Goal: Task Accomplishment & Management: Complete application form

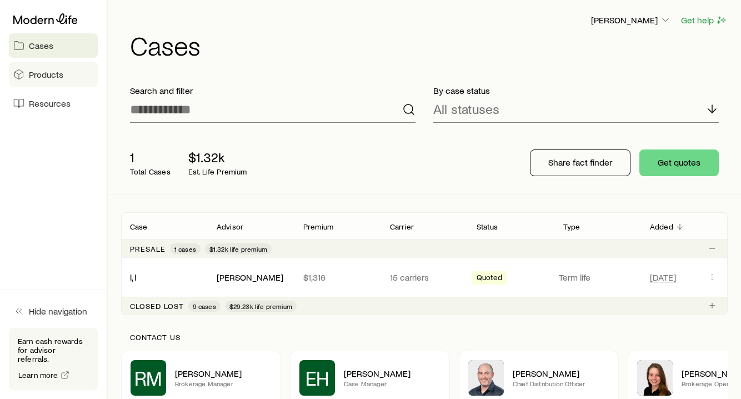
click at [52, 76] on span "Products" at bounding box center [46, 74] width 34 height 11
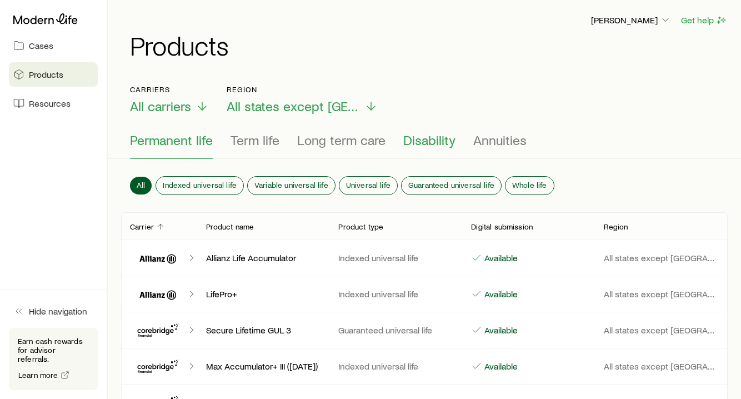
click at [426, 140] on span "Disability" at bounding box center [430, 140] width 52 height 16
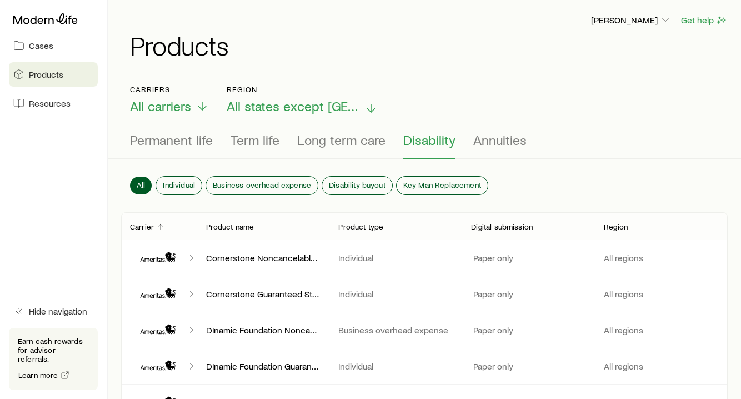
click at [320, 108] on span "All states except [GEOGRAPHIC_DATA]" at bounding box center [293, 106] width 133 height 16
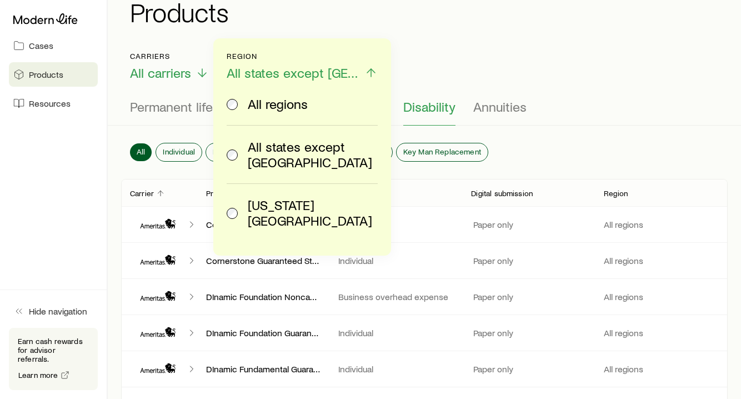
scroll to position [30, 0]
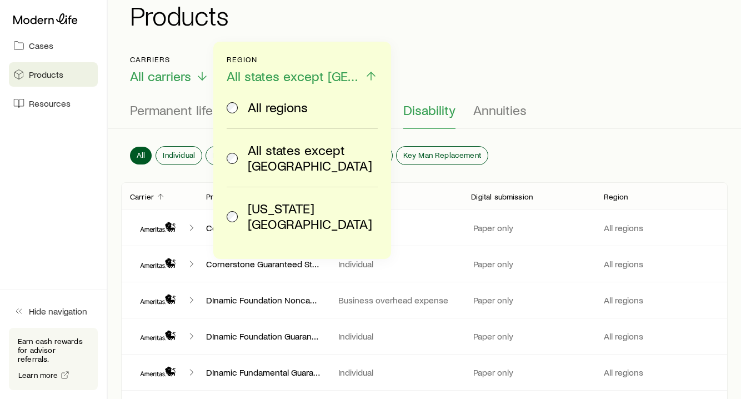
click at [427, 33] on div "[PERSON_NAME] Get help Products" at bounding box center [424, 6] width 607 height 72
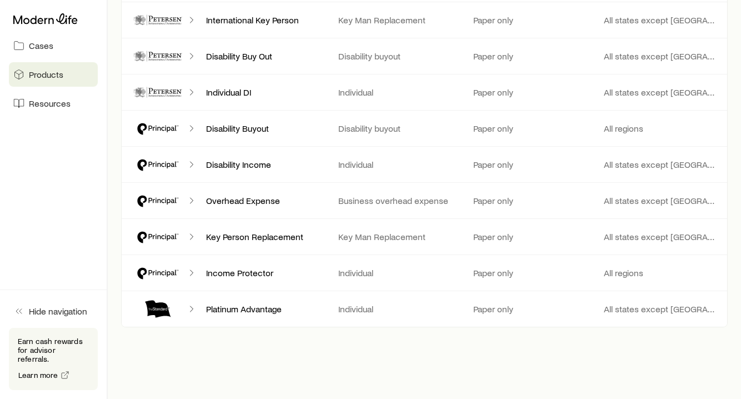
scroll to position [904, 0]
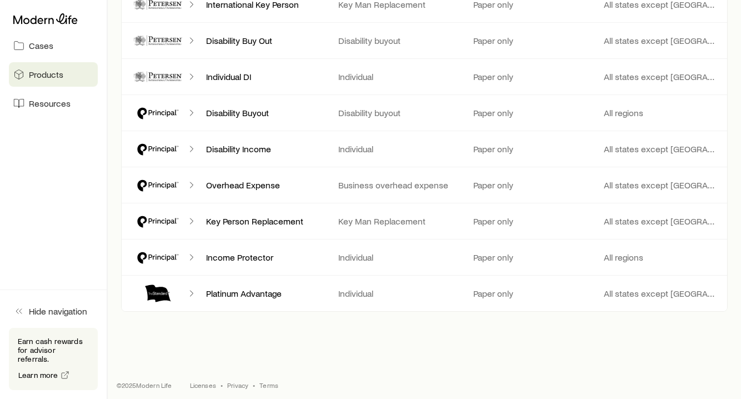
click at [192, 293] on polyline "Client cases" at bounding box center [191, 294] width 3 height 6
click at [223, 297] on p "Platinum Advantage" at bounding box center [263, 293] width 115 height 11
click at [625, 297] on p "All states except [GEOGRAPHIC_DATA]" at bounding box center [661, 293] width 115 height 11
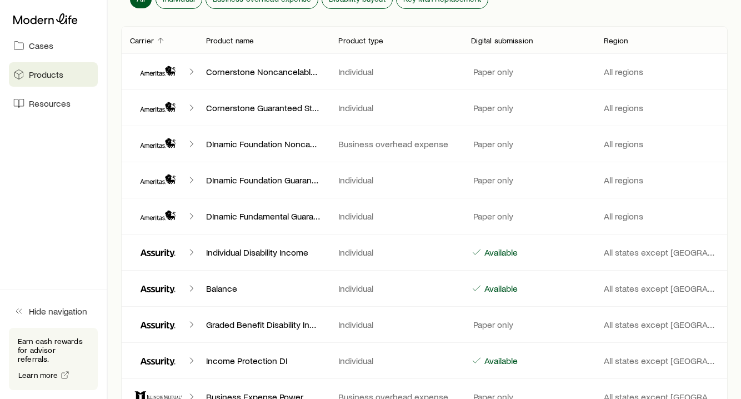
scroll to position [0, 0]
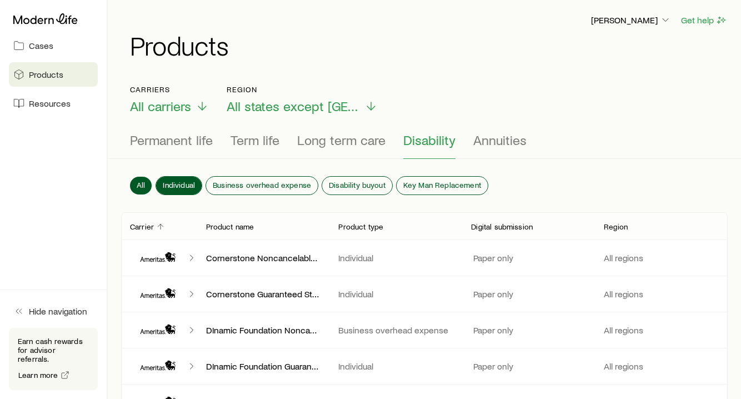
click at [193, 183] on span "Individual" at bounding box center [179, 185] width 32 height 9
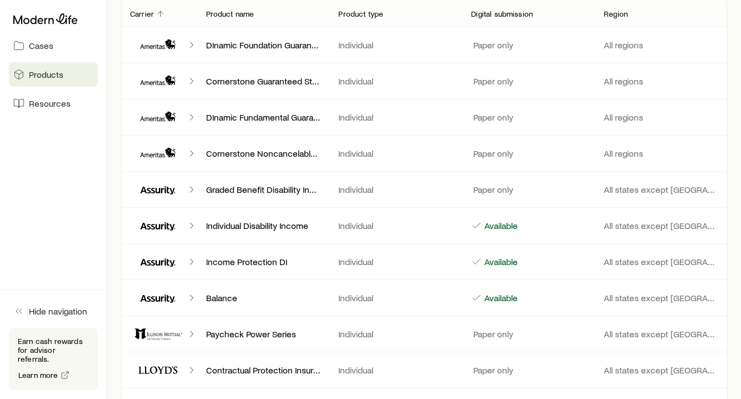
scroll to position [621, 0]
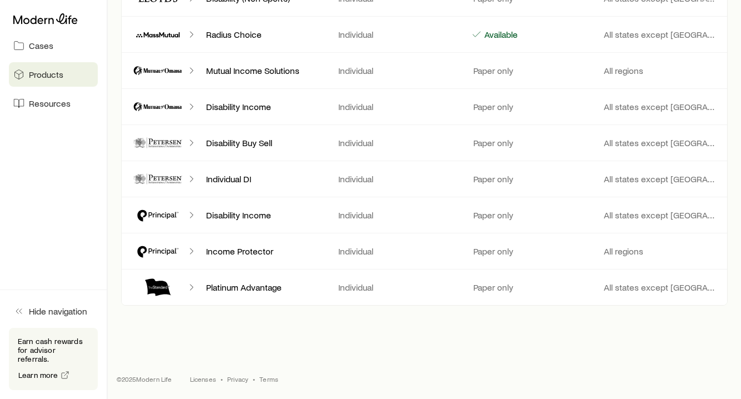
click at [358, 293] on div "Platinum Advantage Individual Paper only All states except [GEOGRAPHIC_DATA]" at bounding box center [424, 288] width 607 height 36
click at [245, 280] on div "Platinum Advantage Individual Paper only All states except [GEOGRAPHIC_DATA]" at bounding box center [424, 288] width 607 height 36
click at [191, 288] on icon "Client cases" at bounding box center [191, 287] width 11 height 11
click at [170, 285] on icon "Client cases" at bounding box center [158, 287] width 56 height 27
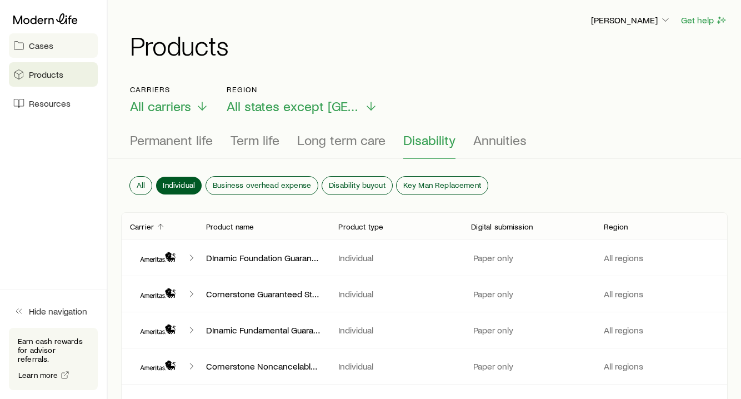
click at [39, 46] on span "Cases" at bounding box center [41, 45] width 24 height 11
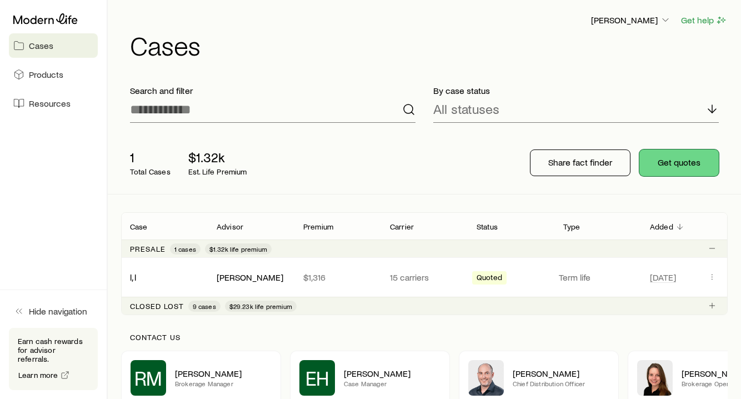
click at [665, 163] on button "Get quotes" at bounding box center [679, 163] width 79 height 27
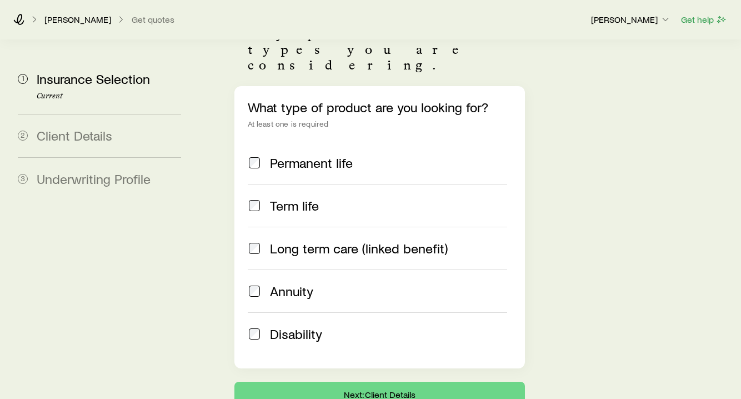
scroll to position [201, 0]
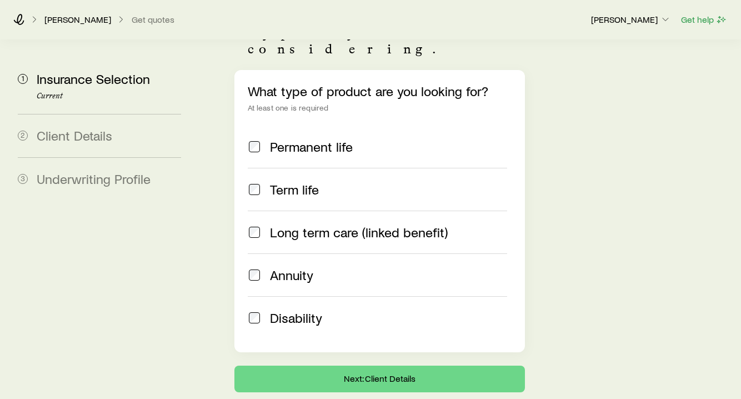
click at [260, 310] on span at bounding box center [254, 318] width 13 height 16
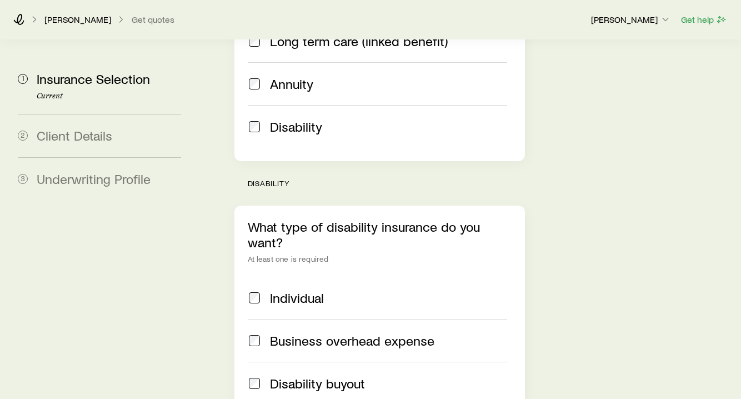
scroll to position [394, 0]
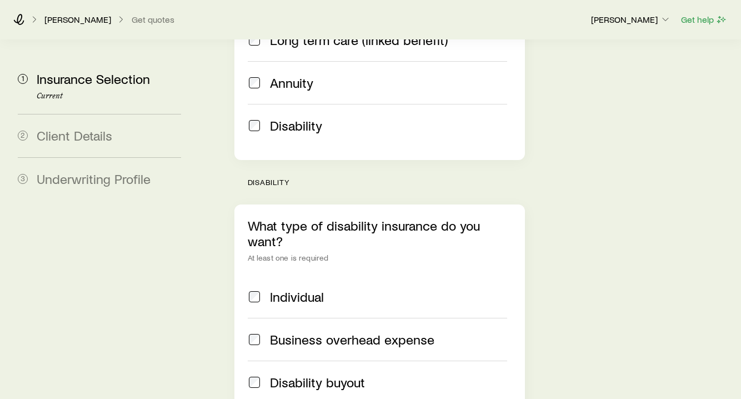
click at [251, 276] on label "Individual" at bounding box center [378, 297] width 260 height 42
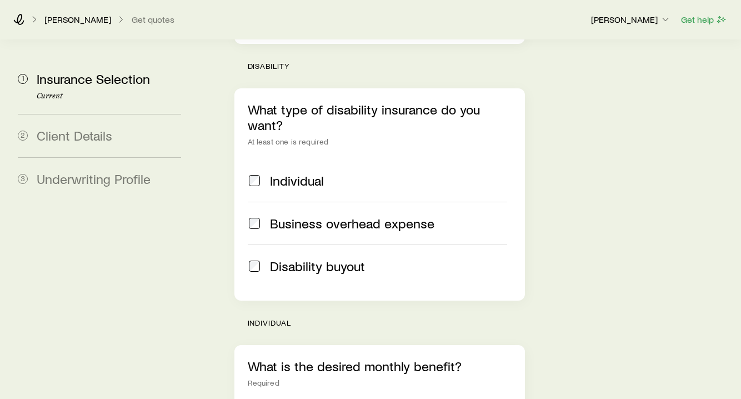
scroll to position [576, 0]
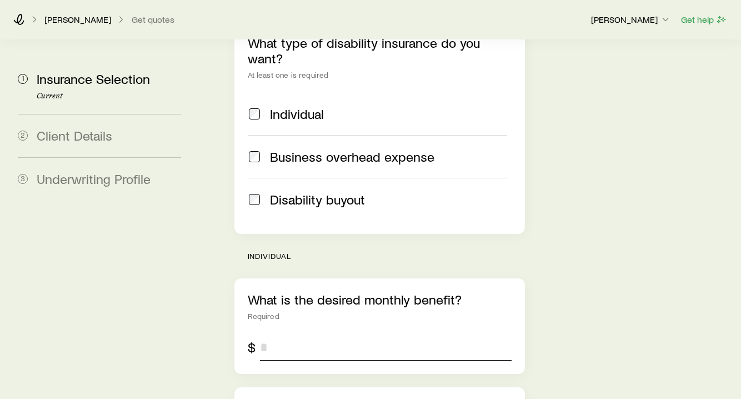
click at [280, 334] on input "tel" at bounding box center [386, 347] width 252 height 27
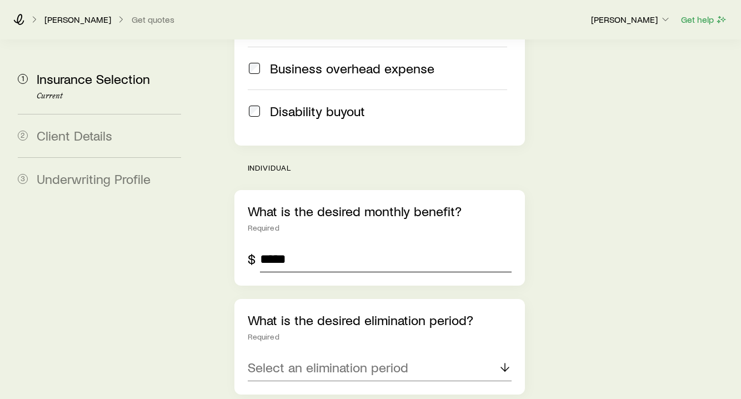
scroll to position [666, 0]
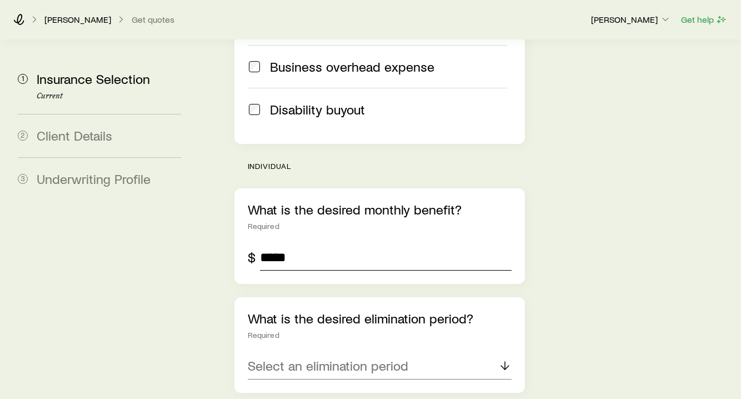
type input "*****"
click at [309, 318] on div "What is the desired elimination period? Required Select an elimination period" at bounding box center [380, 345] width 291 height 96
click at [320, 358] on p "Select an elimination period" at bounding box center [328, 366] width 161 height 16
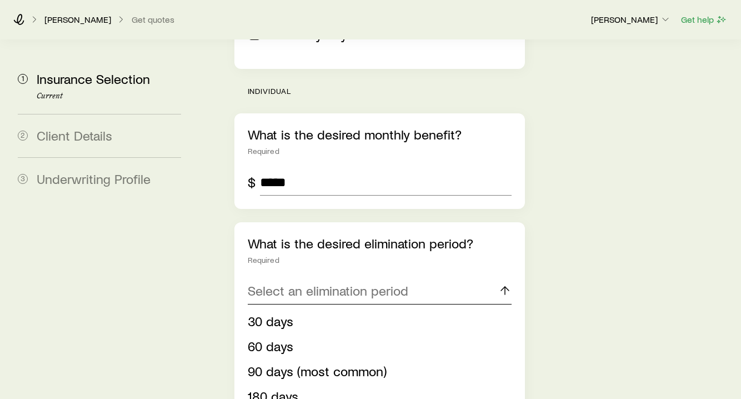
scroll to position [753, 0]
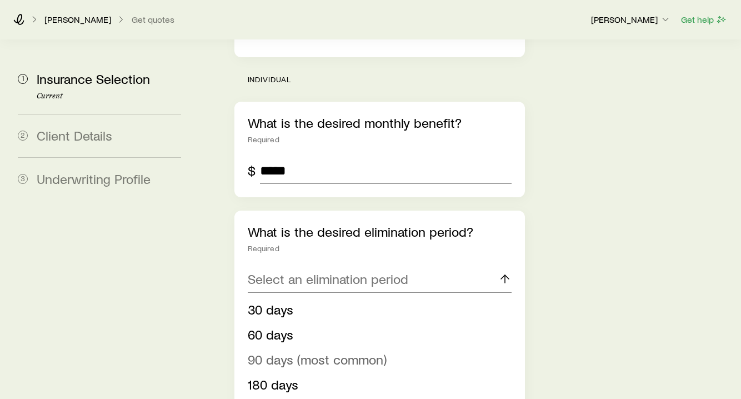
click at [310, 351] on span "90 days (most common)" at bounding box center [317, 359] width 139 height 16
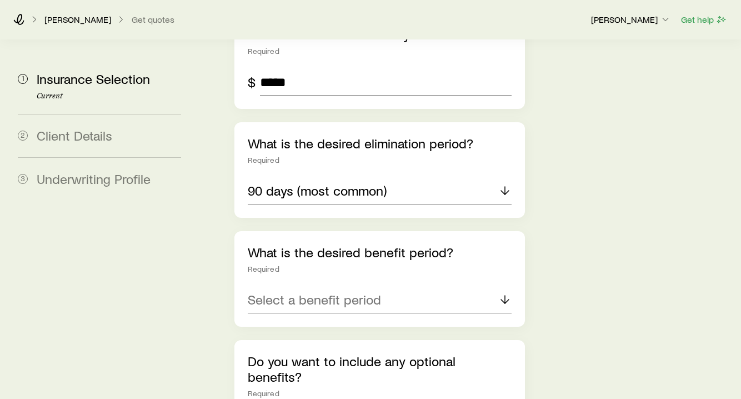
scroll to position [848, 0]
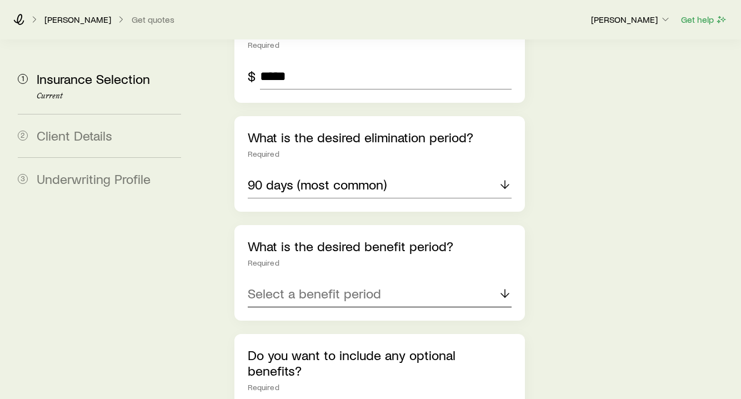
click at [376, 286] on p "Select a benefit period" at bounding box center [314, 294] width 133 height 16
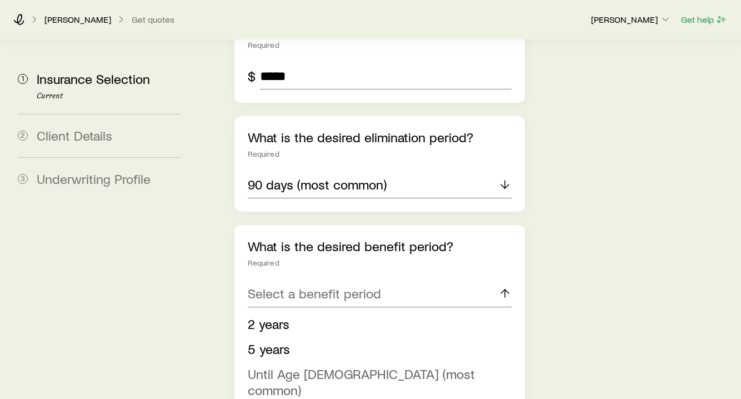
click at [352, 366] on span "Until Age [DEMOGRAPHIC_DATA] (most common)" at bounding box center [361, 382] width 227 height 32
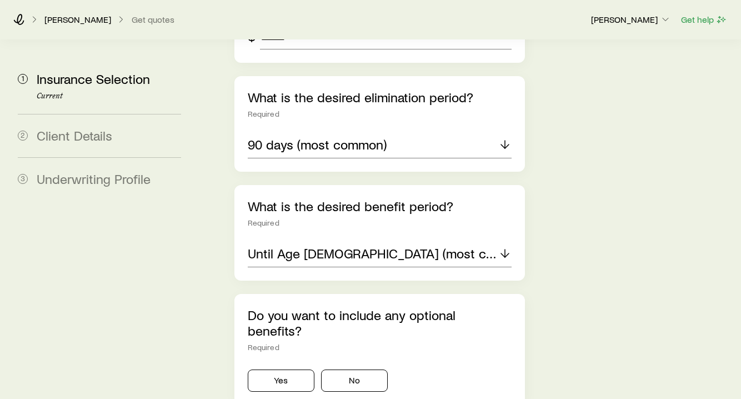
scroll to position [894, 0]
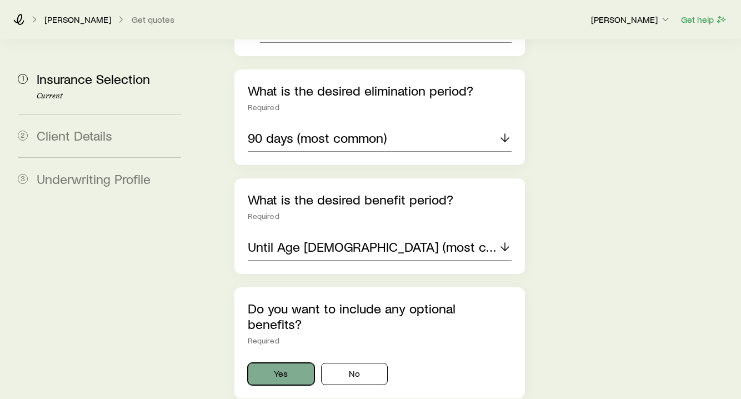
click at [280, 363] on button "Yes" at bounding box center [281, 374] width 67 height 22
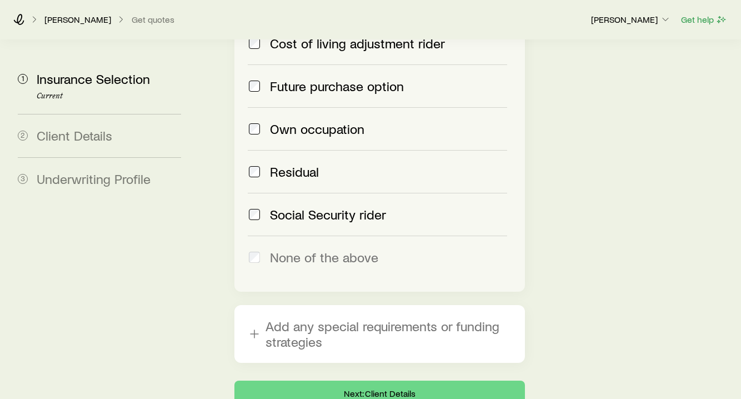
scroll to position [1380, 0]
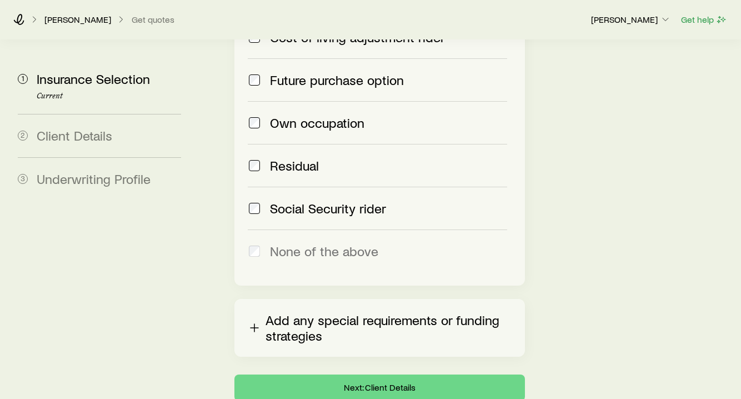
click at [304, 299] on button "Add any special requirements or funding strategies" at bounding box center [380, 328] width 291 height 58
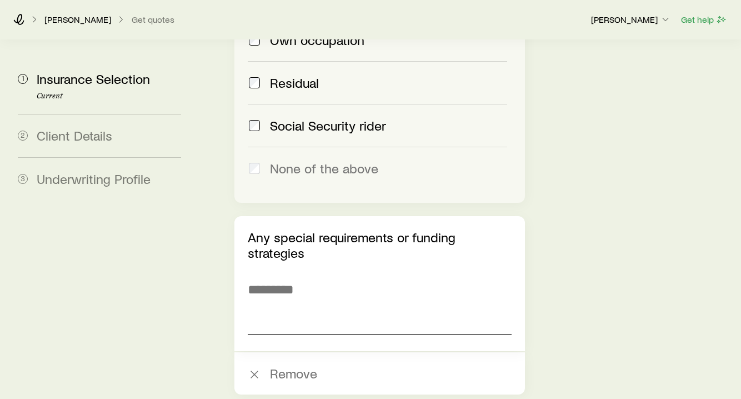
scroll to position [1475, 0]
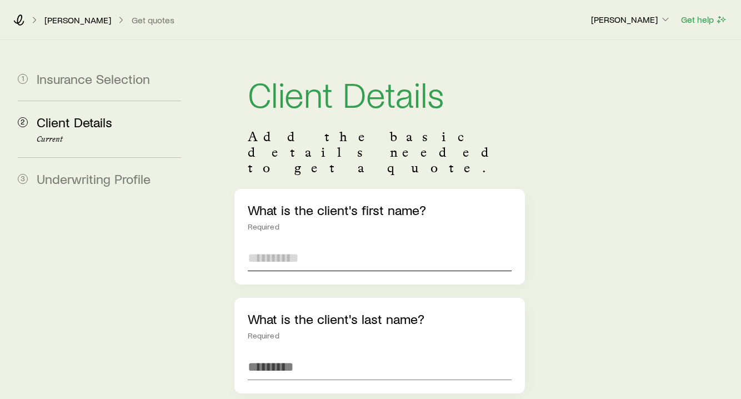
click at [295, 245] on input "text" at bounding box center [380, 258] width 265 height 27
type input "******"
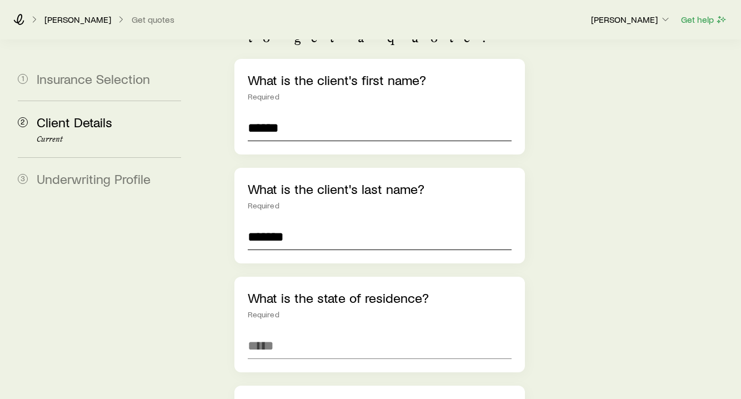
scroll to position [136, 0]
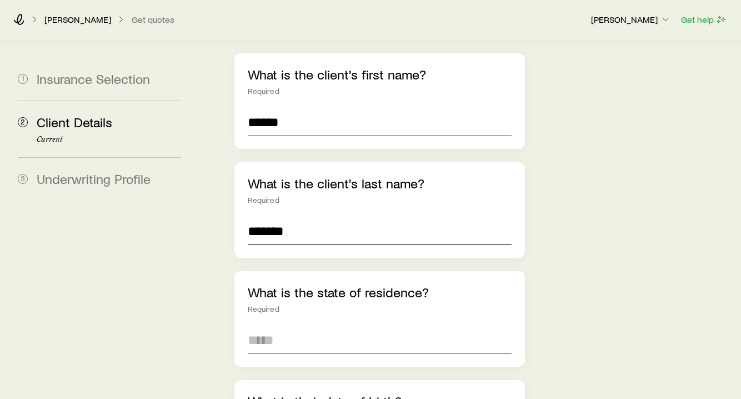
type input "*******"
click at [263, 327] on input at bounding box center [380, 340] width 265 height 27
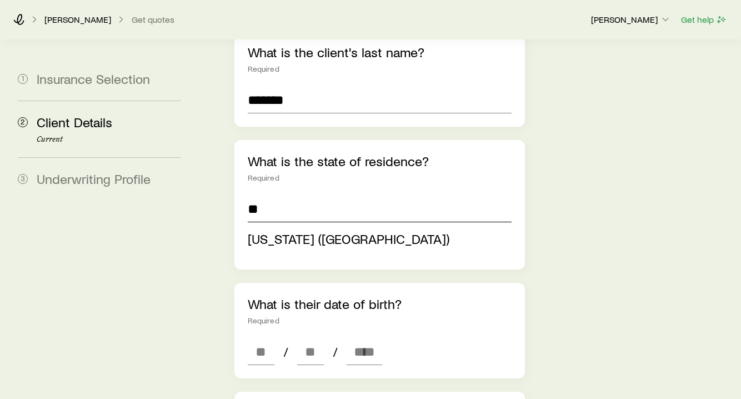
scroll to position [267, 0]
type input "**********"
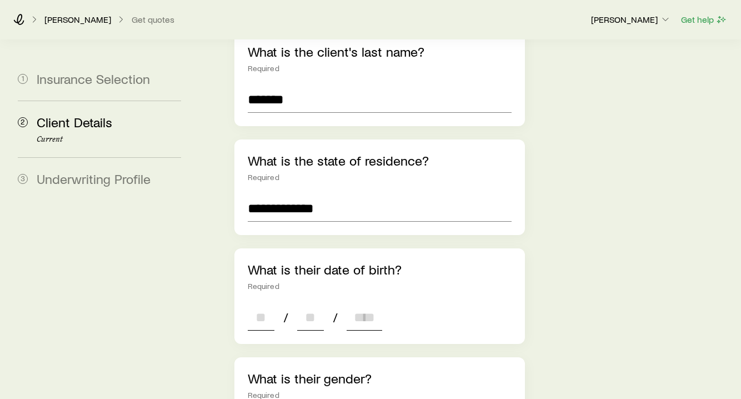
click at [254, 320] on div "**********" at bounding box center [380, 397] width 291 height 951
type input "**"
type input "****"
type input "*"
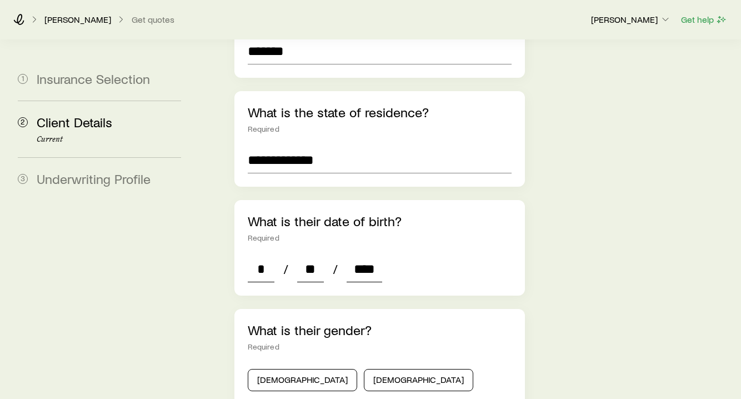
scroll to position [327, 0]
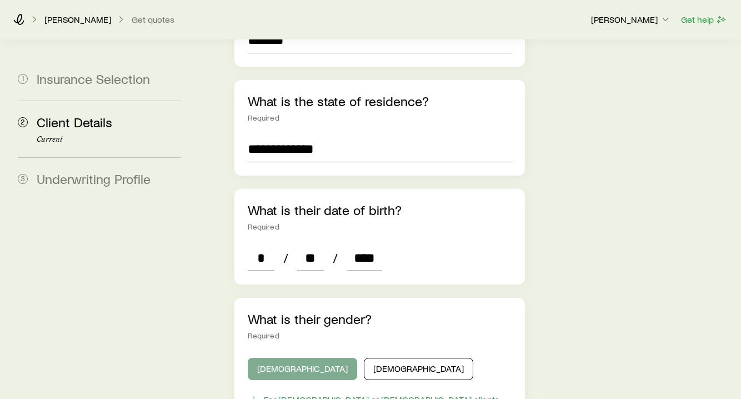
type input "****"
click at [281, 358] on button "[DEMOGRAPHIC_DATA]" at bounding box center [302, 369] width 109 height 22
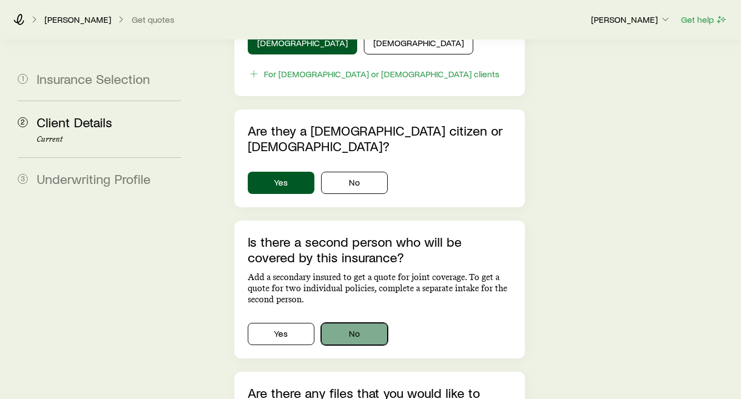
click at [338, 323] on button "No" at bounding box center [354, 334] width 67 height 22
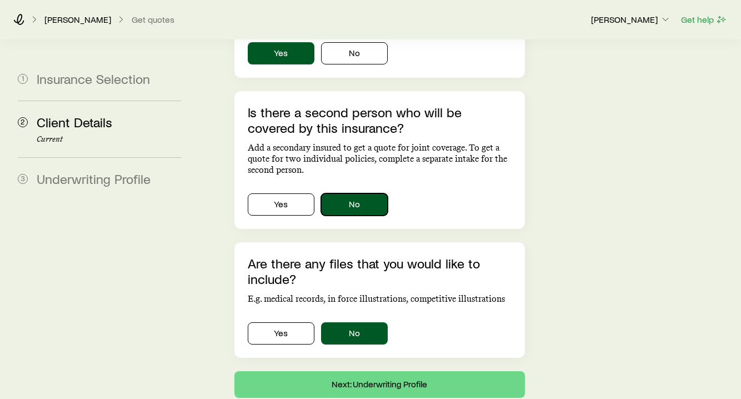
scroll to position [791, 0]
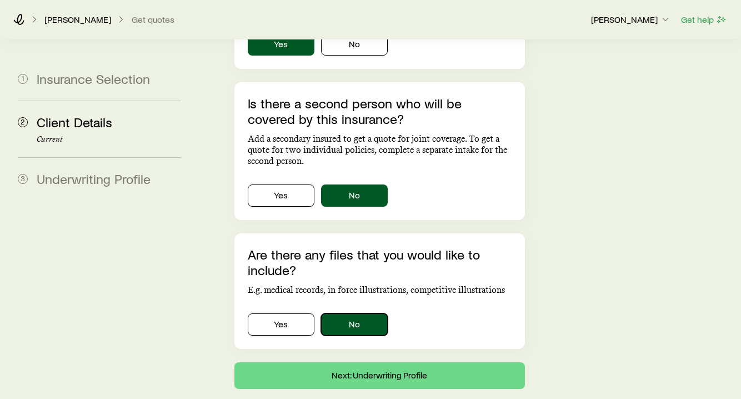
click at [356, 313] on button "No" at bounding box center [354, 324] width 67 height 22
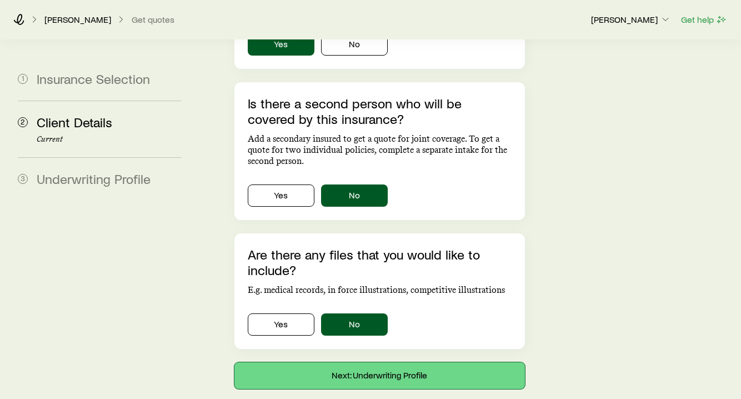
click at [366, 362] on button "Next: Underwriting Profile" at bounding box center [380, 375] width 291 height 27
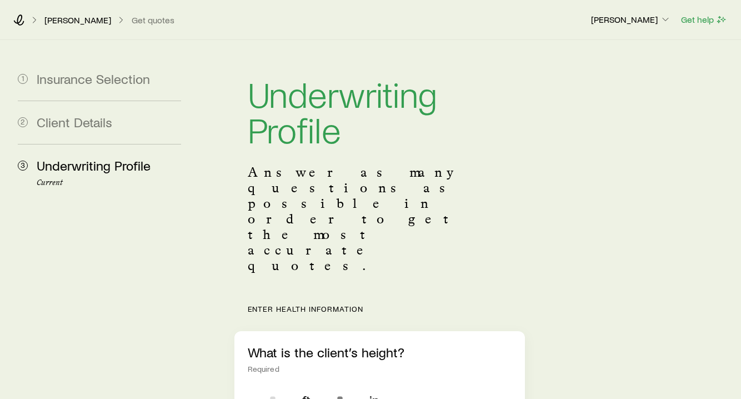
click at [273, 387] on input "tel" at bounding box center [273, 400] width 50 height 27
type input "*"
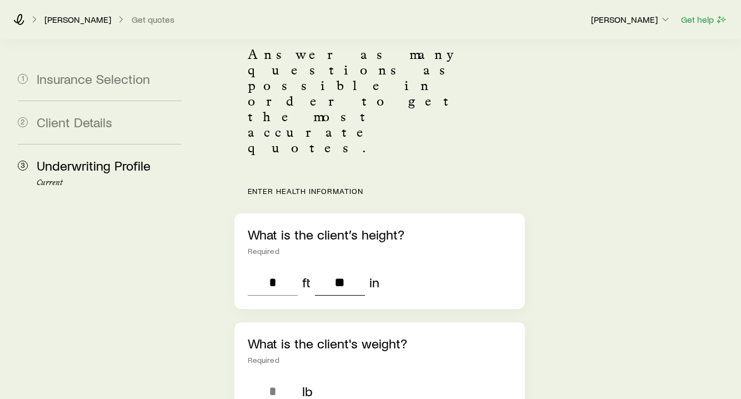
scroll to position [126, 0]
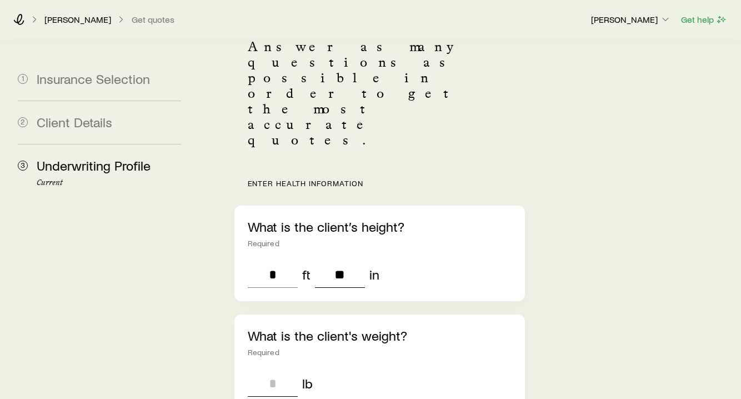
type input "**"
click at [262, 370] on input "tel" at bounding box center [273, 383] width 50 height 27
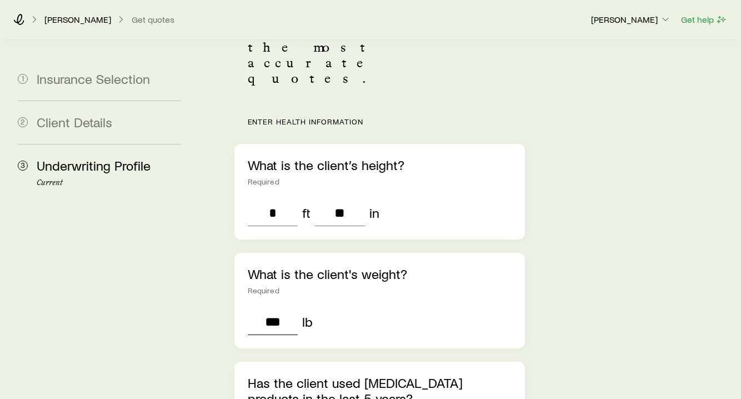
scroll to position [215, 0]
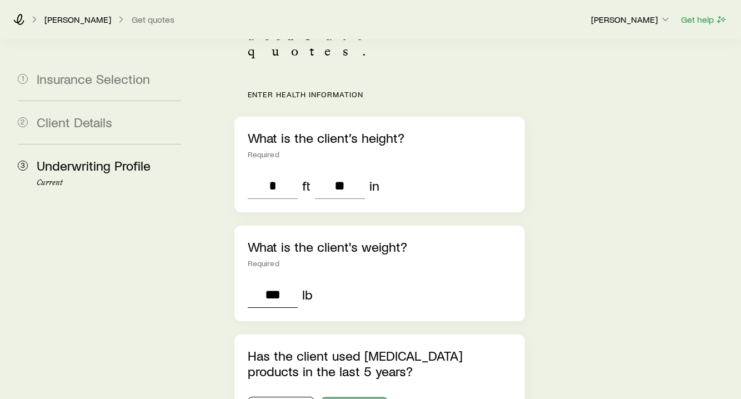
type input "***"
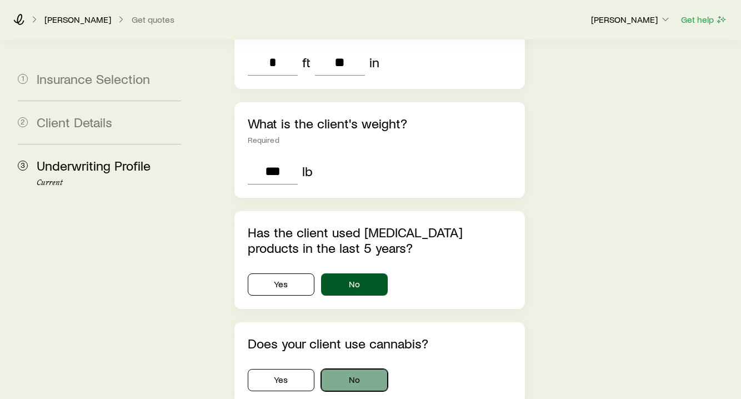
click at [349, 369] on button "No" at bounding box center [354, 380] width 67 height 22
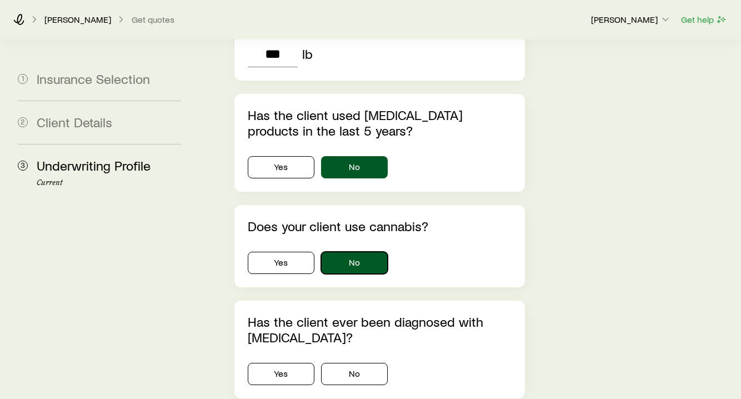
scroll to position [457, 0]
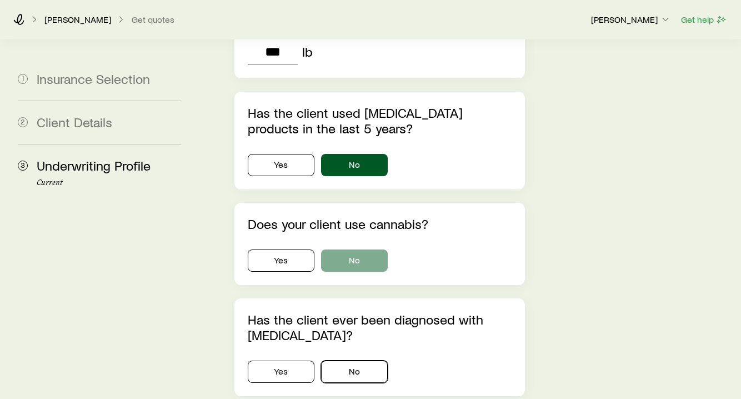
click at [349, 361] on button "No" at bounding box center [354, 372] width 67 height 22
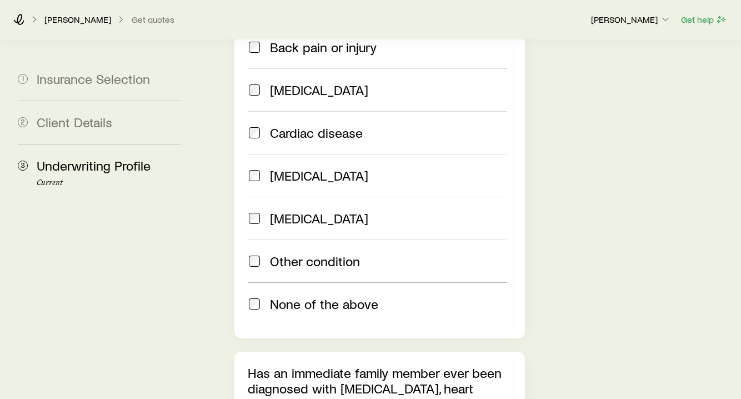
scroll to position [986, 0]
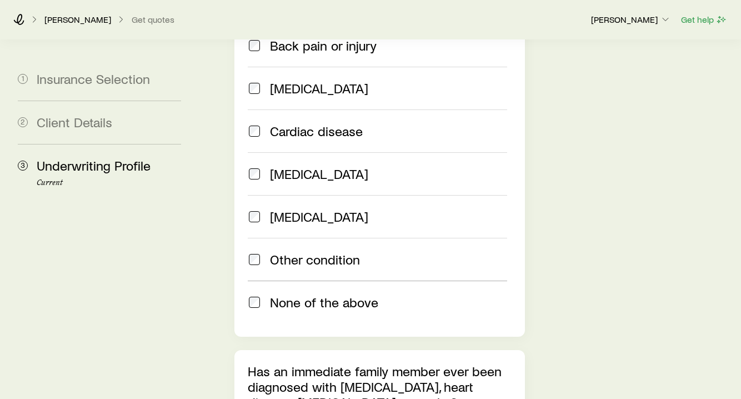
click at [261, 295] on div "None of the above" at bounding box center [378, 303] width 260 height 16
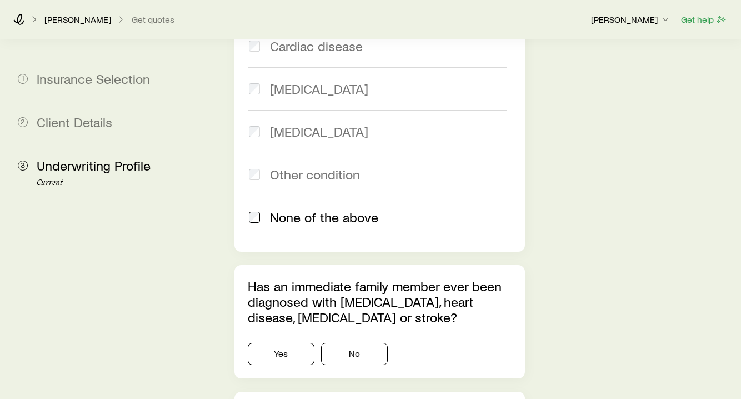
scroll to position [1072, 0]
click at [372, 342] on button "No" at bounding box center [354, 353] width 67 height 22
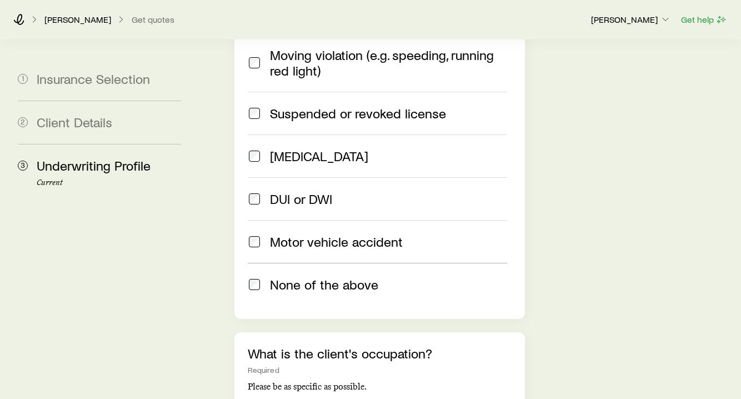
scroll to position [1510, 0]
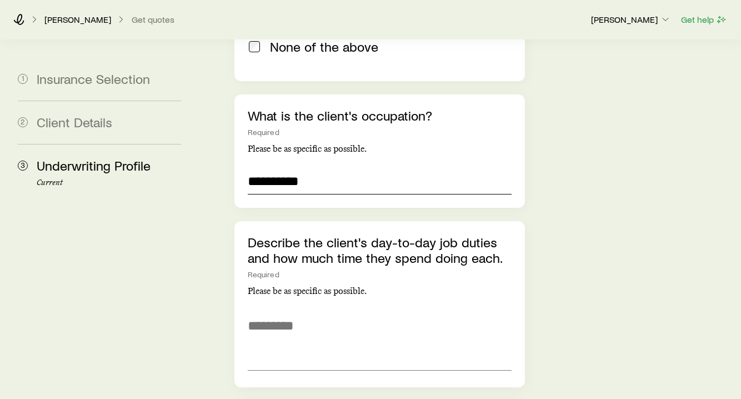
scroll to position [1744, 0]
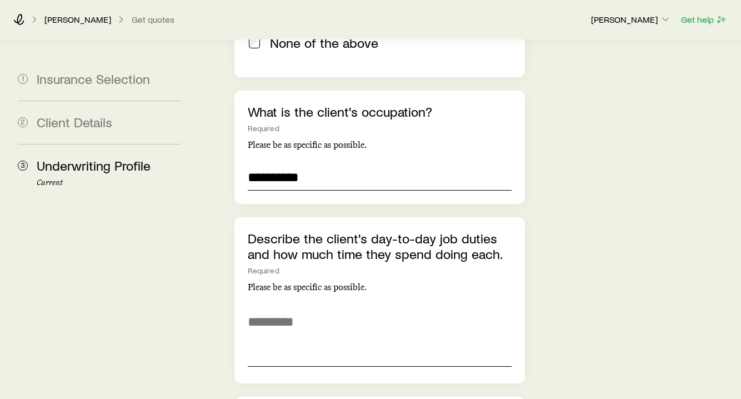
type input "*********"
click at [271, 306] on textarea at bounding box center [380, 336] width 265 height 61
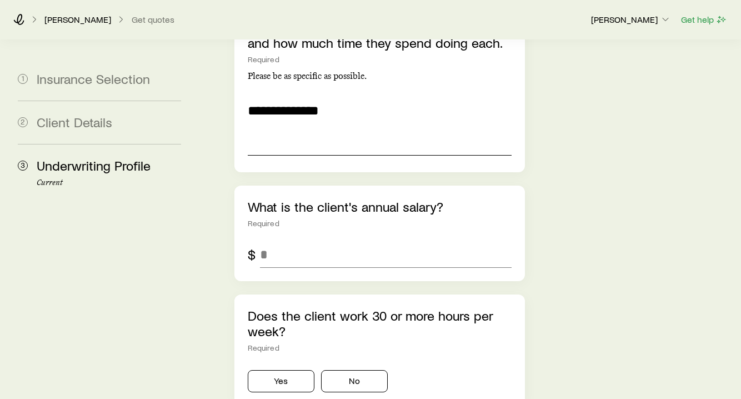
scroll to position [1960, 0]
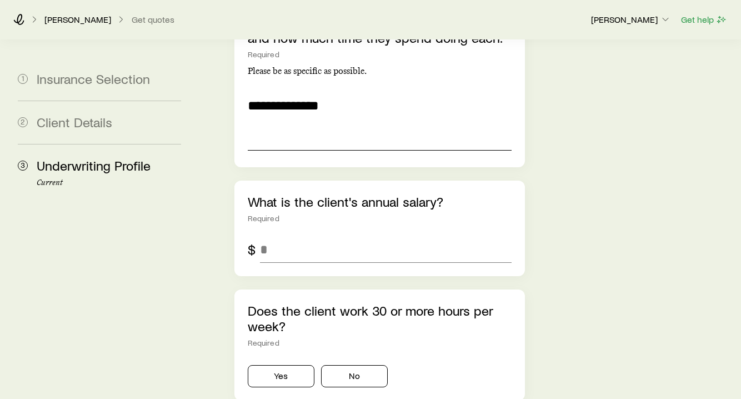
type textarea "**********"
click at [265, 365] on button "Yes" at bounding box center [281, 376] width 67 height 22
click at [265, 236] on input "tel" at bounding box center [386, 249] width 252 height 27
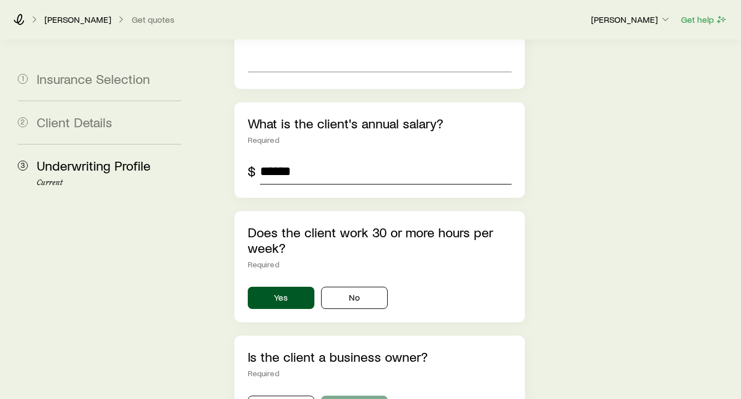
type input "******"
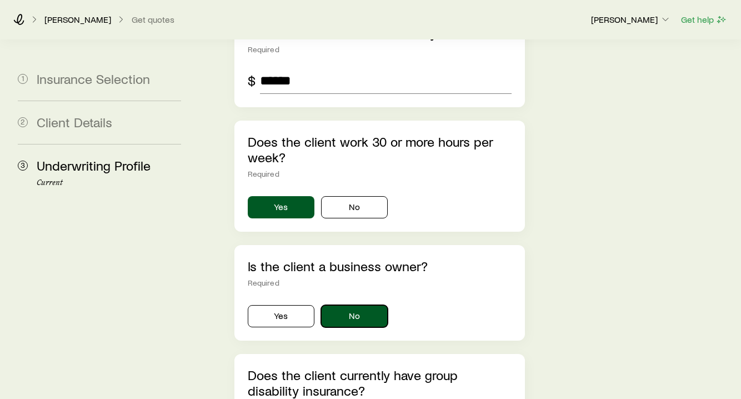
scroll to position [2153, 0]
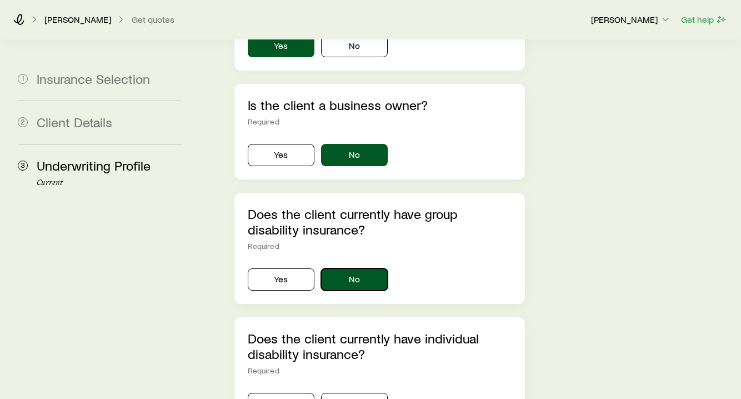
scroll to position [2294, 0]
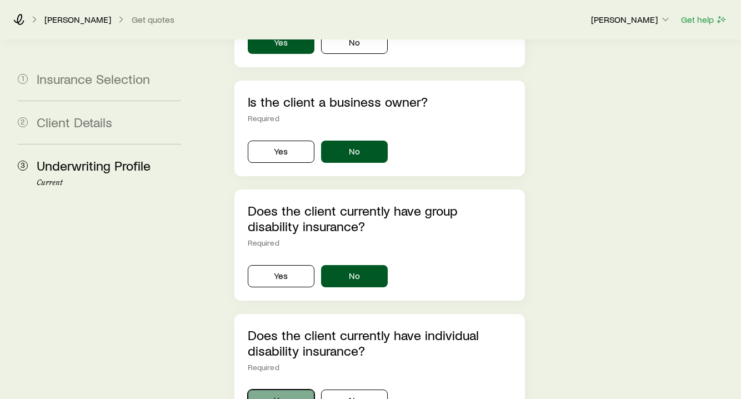
click at [281, 390] on button "Yes" at bounding box center [281, 401] width 67 height 22
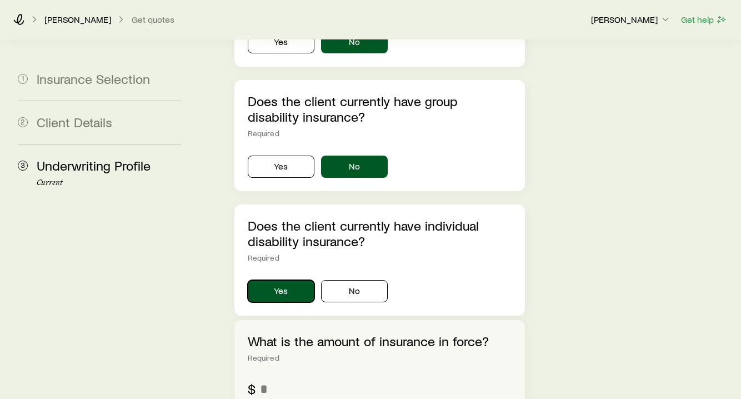
scroll to position [2409, 0]
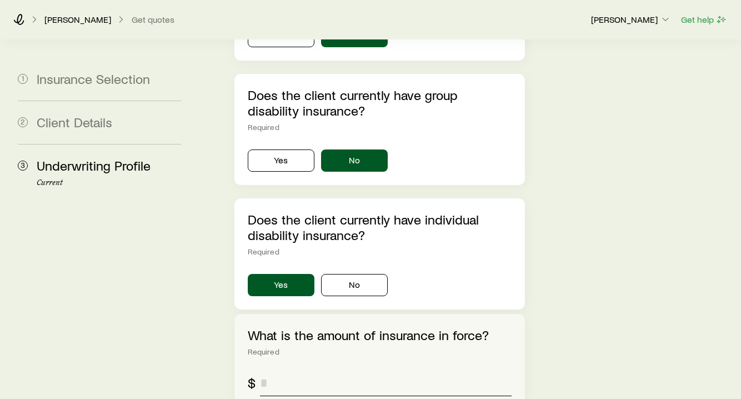
click at [320, 370] on input "tel" at bounding box center [386, 383] width 252 height 27
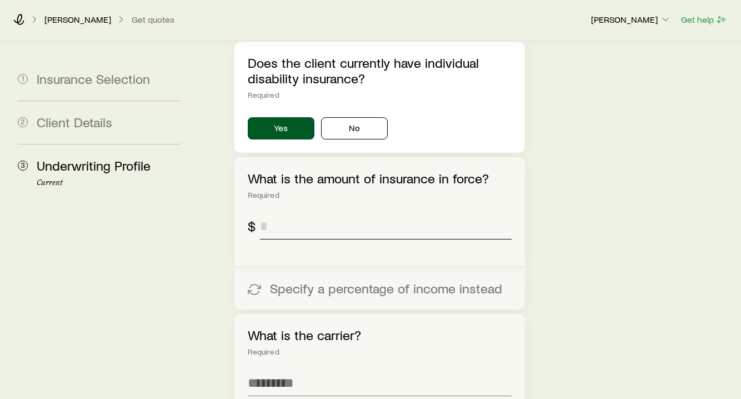
scroll to position [2581, 0]
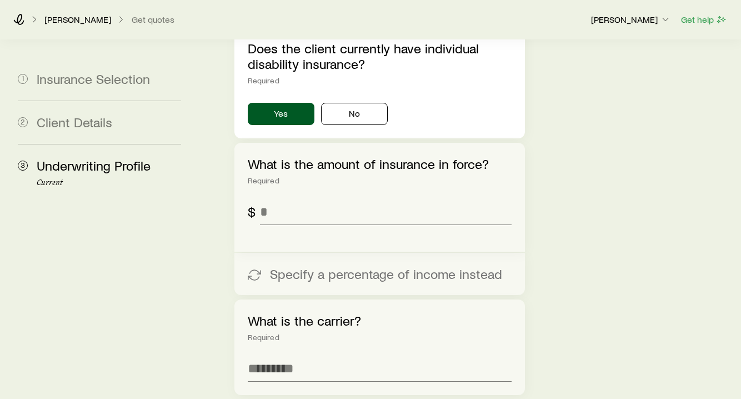
click at [303, 303] on div "What is the carrier? Required" at bounding box center [380, 348] width 291 height 96
click at [298, 355] on input "text" at bounding box center [380, 368] width 265 height 27
type input "********"
click at [280, 156] on div "What is the amount of insurance in force? Required $" at bounding box center [380, 190] width 265 height 69
click at [275, 198] on input "tel" at bounding box center [386, 211] width 252 height 27
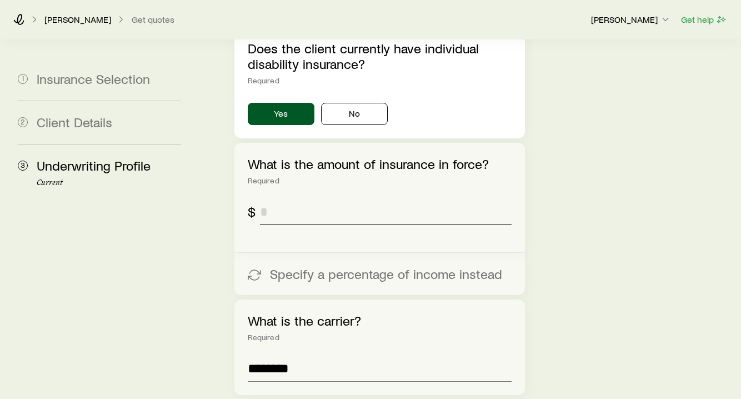
click at [323, 198] on input "tel" at bounding box center [386, 211] width 252 height 27
click at [313, 198] on input "tel" at bounding box center [386, 211] width 252 height 27
type input "*****"
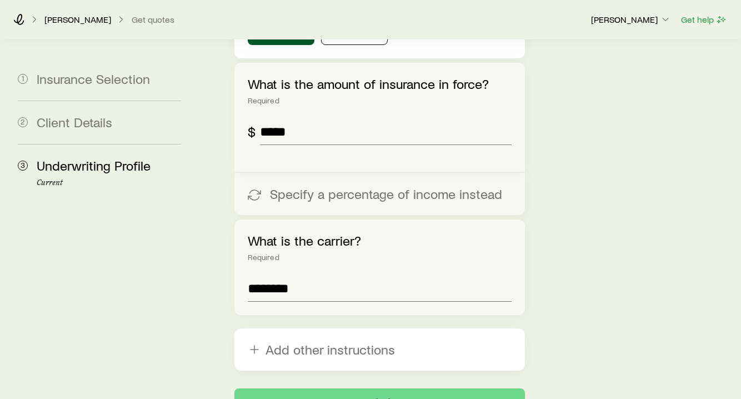
scroll to position [2705, 0]
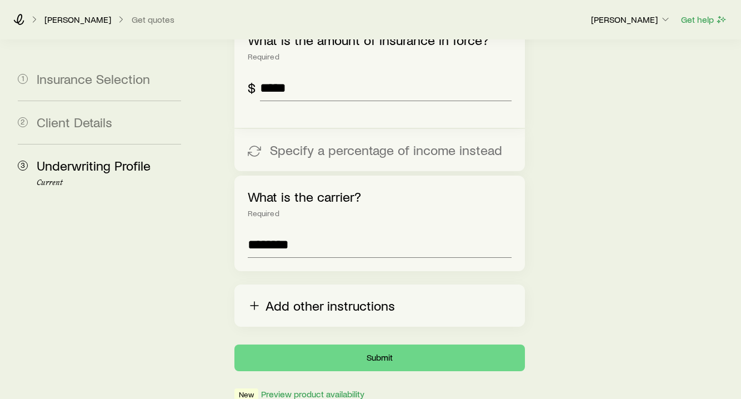
click at [384, 285] on button "Add other instructions" at bounding box center [380, 306] width 291 height 42
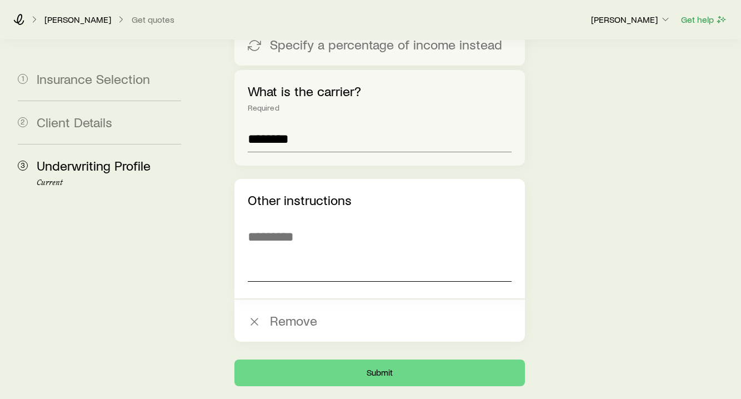
scroll to position [2812, 0]
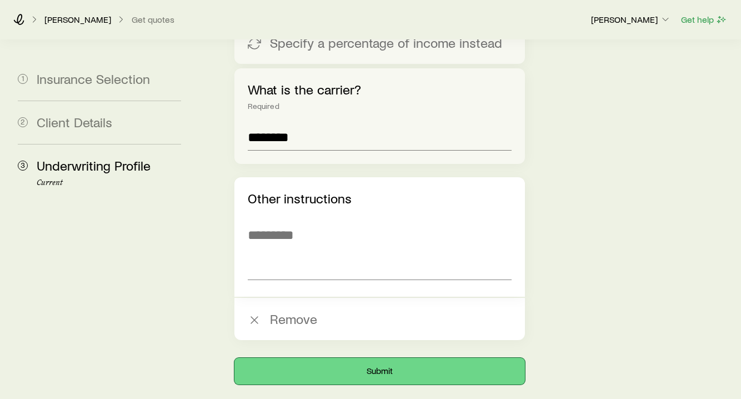
click at [379, 358] on button "Submit" at bounding box center [380, 371] width 291 height 27
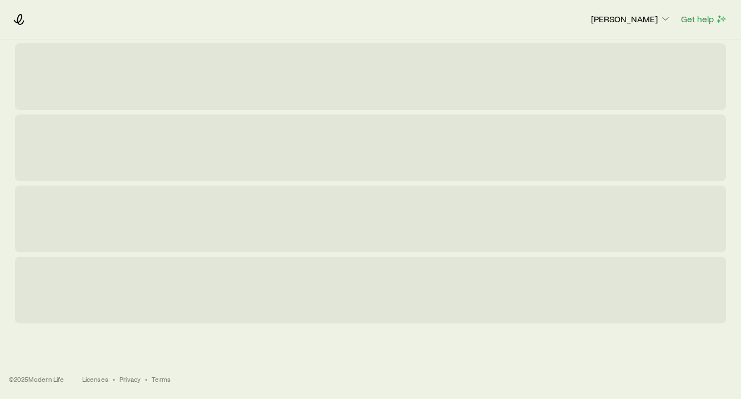
scroll to position [0, 0]
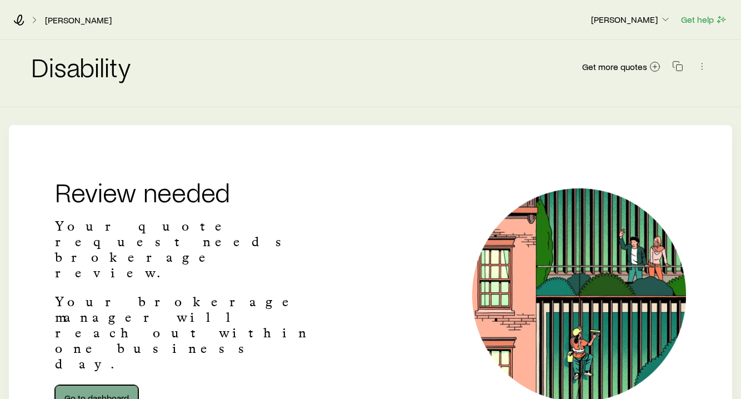
click at [116, 385] on link "Go to dashboard" at bounding box center [96, 398] width 83 height 27
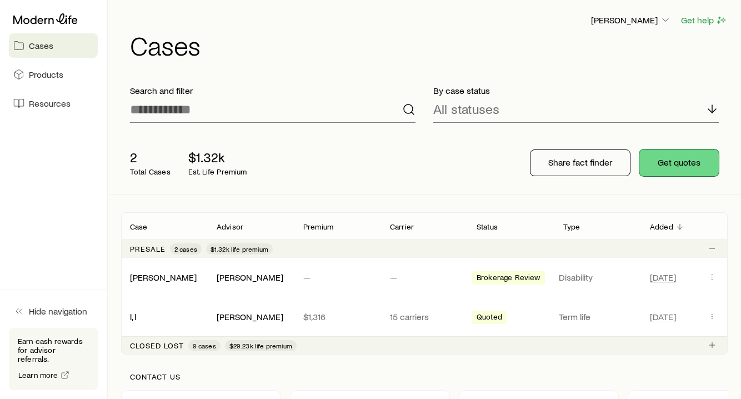
click at [681, 164] on button "Get quotes" at bounding box center [679, 163] width 79 height 27
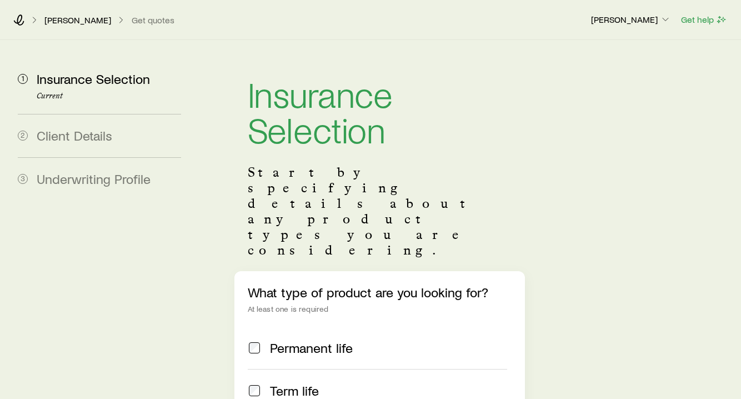
click at [79, 17] on p "[PERSON_NAME]" at bounding box center [77, 19] width 67 height 11
